Goal: Task Accomplishment & Management: Use online tool/utility

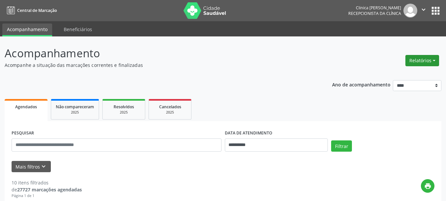
click at [424, 59] on button "Relatórios" at bounding box center [423, 60] width 34 height 11
click at [395, 74] on link "Agendamentos" at bounding box center [404, 74] width 71 height 9
select select "*"
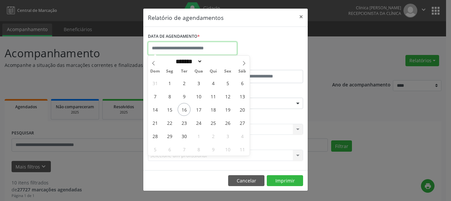
click at [187, 50] on input "text" at bounding box center [192, 48] width 89 height 13
click at [186, 108] on span "16" at bounding box center [184, 109] width 13 height 13
type input "**********"
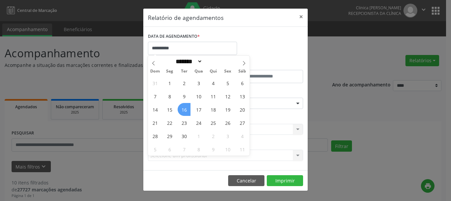
click at [186, 108] on span "16" at bounding box center [184, 109] width 13 height 13
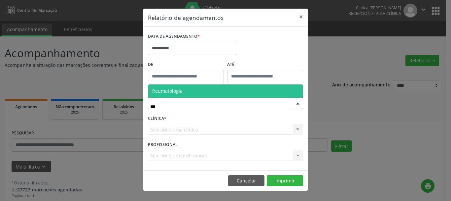
drag, startPoint x: 174, startPoint y: 93, endPoint x: 185, endPoint y: 107, distance: 18.1
click at [173, 93] on span "Reumatologia" at bounding box center [167, 91] width 30 height 6
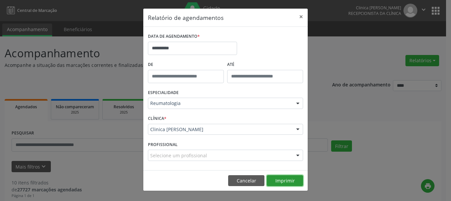
click at [280, 180] on button "Imprimir" at bounding box center [285, 180] width 36 height 11
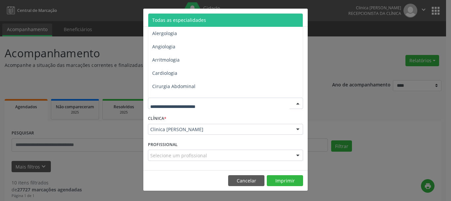
drag, startPoint x: 185, startPoint y: 103, endPoint x: 121, endPoint y: 112, distance: 64.2
type input "**"
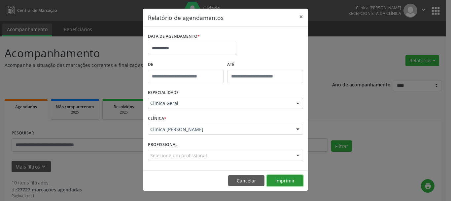
click at [281, 182] on button "Imprimir" at bounding box center [285, 180] width 36 height 11
